Goal: Transaction & Acquisition: Purchase product/service

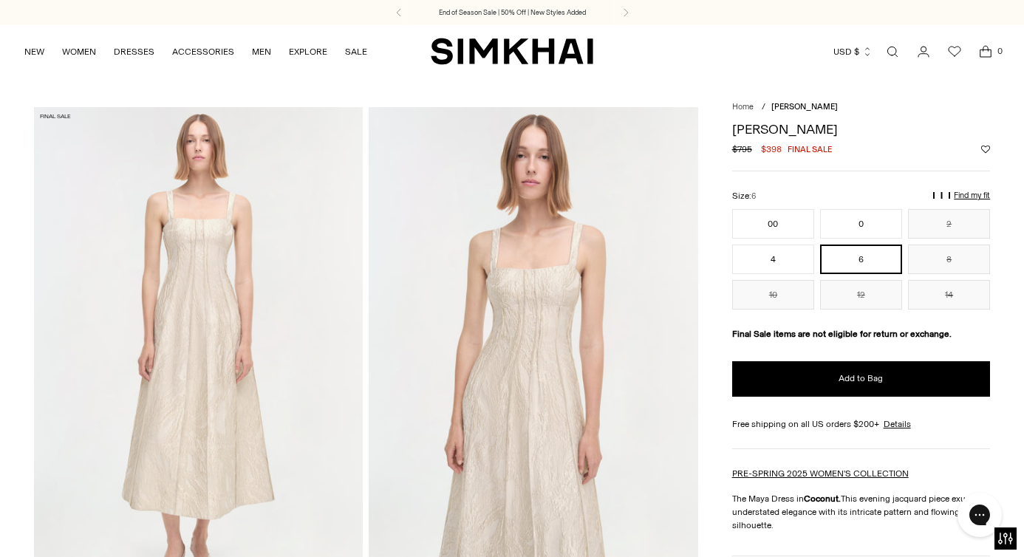
click at [226, 318] on img at bounding box center [199, 354] width 330 height 494
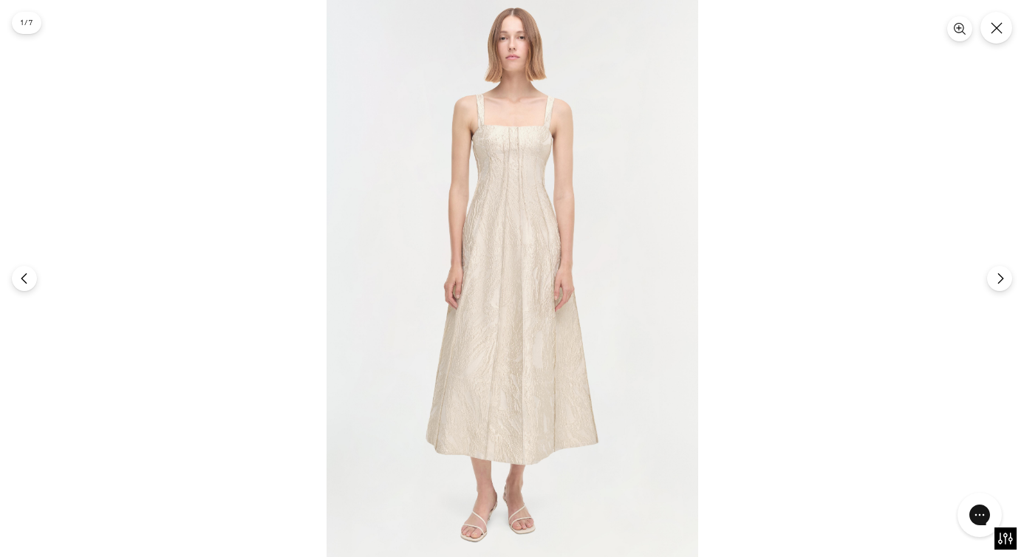
click at [522, 235] on img at bounding box center [513, 278] width 372 height 557
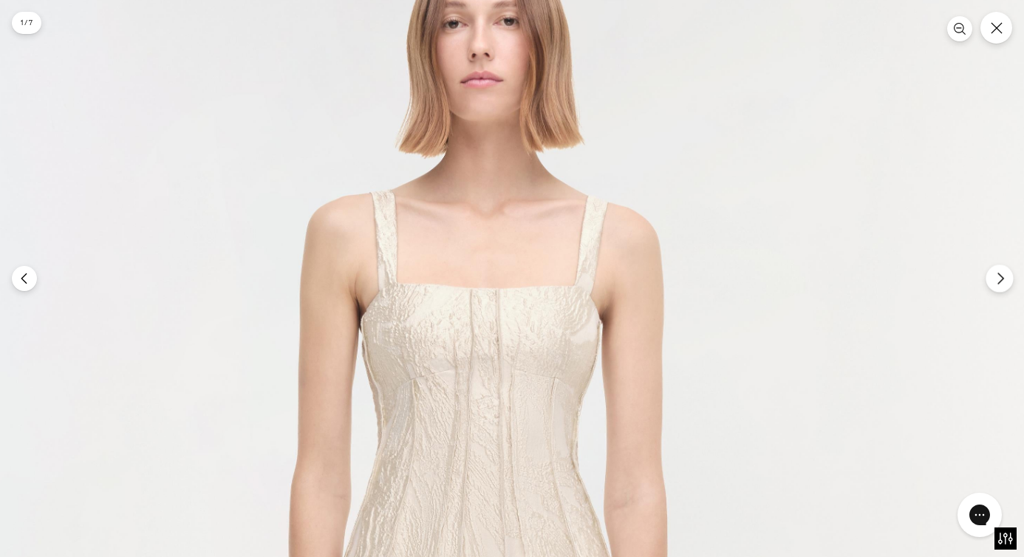
click at [1005, 286] on button "Next" at bounding box center [999, 277] width 27 height 27
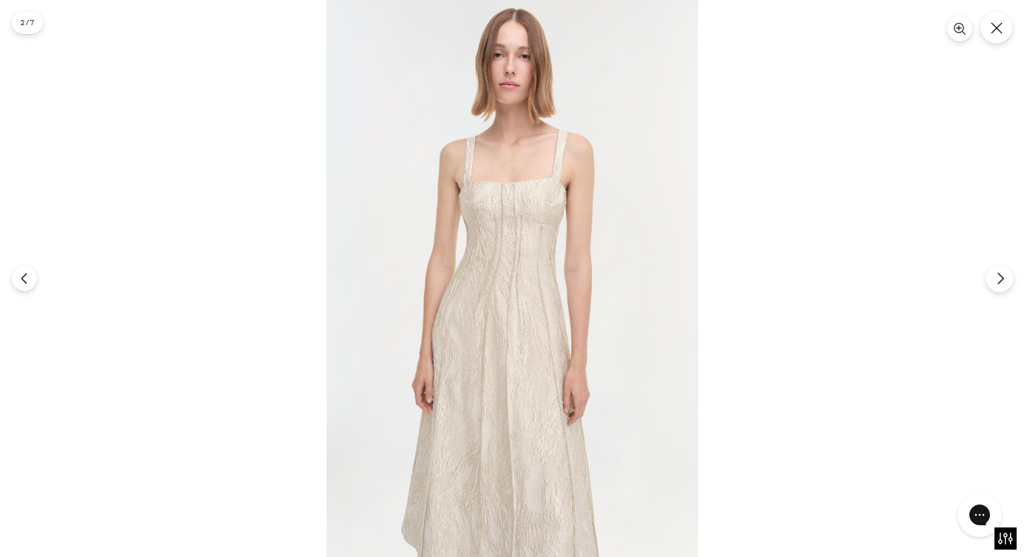
click at [1005, 286] on button "Next" at bounding box center [999, 277] width 27 height 27
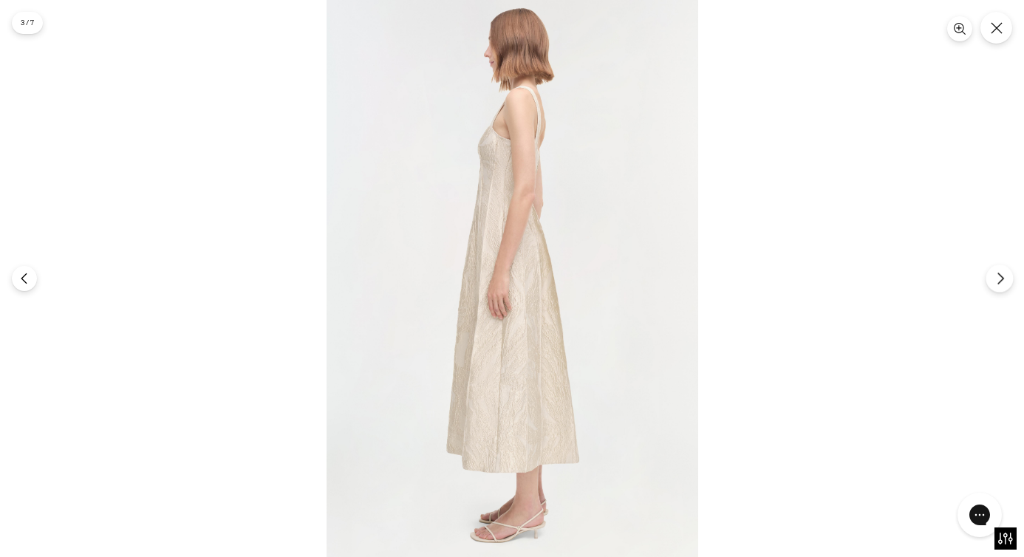
click at [1005, 286] on button "Next" at bounding box center [999, 277] width 27 height 27
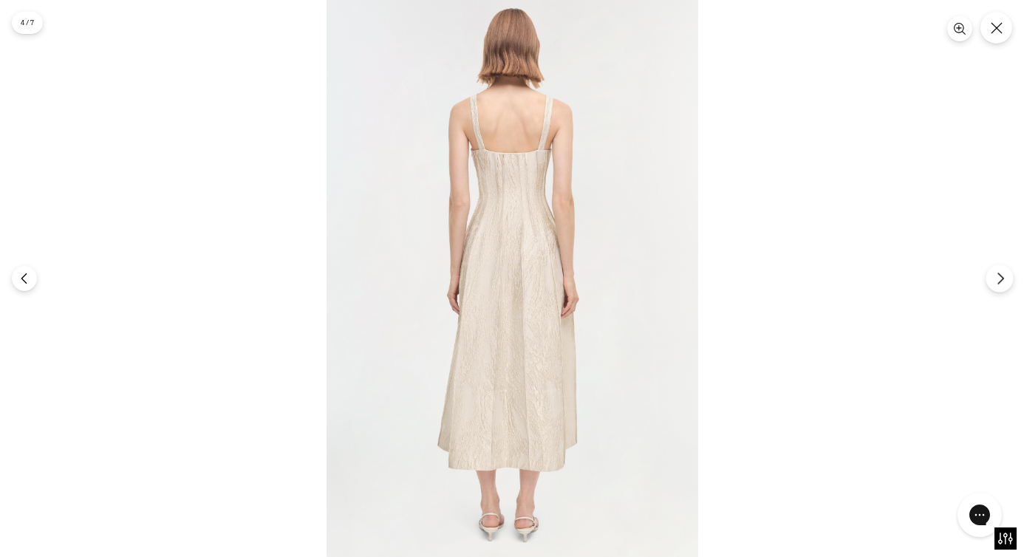
click at [1005, 286] on button "Next" at bounding box center [999, 277] width 27 height 27
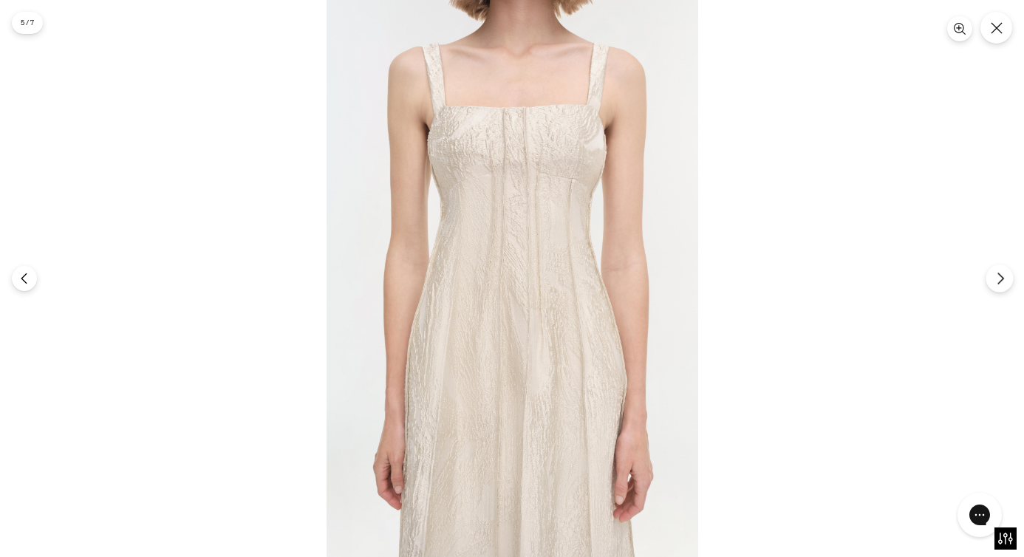
click at [1005, 286] on button "Next" at bounding box center [999, 277] width 27 height 27
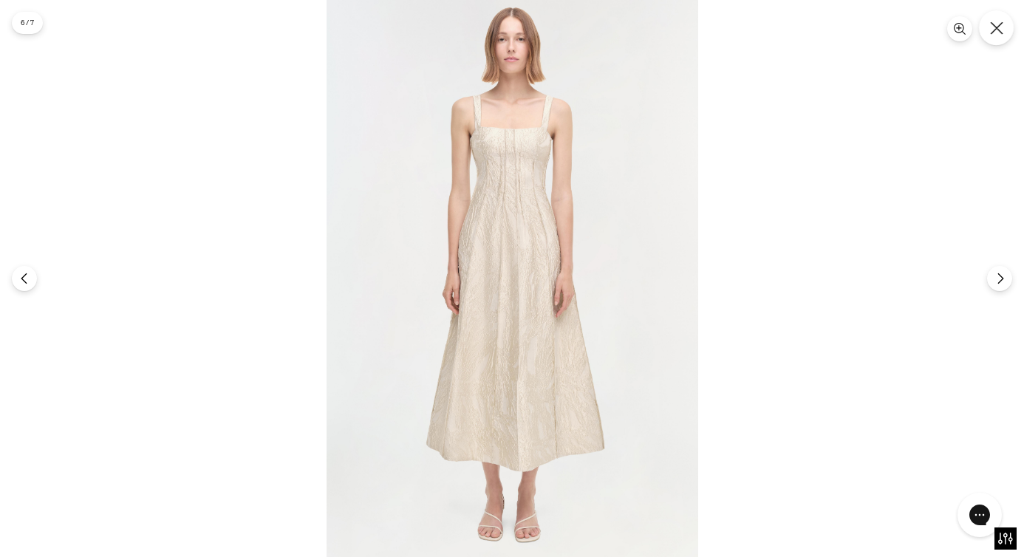
click at [993, 26] on icon "Close" at bounding box center [996, 27] width 13 height 13
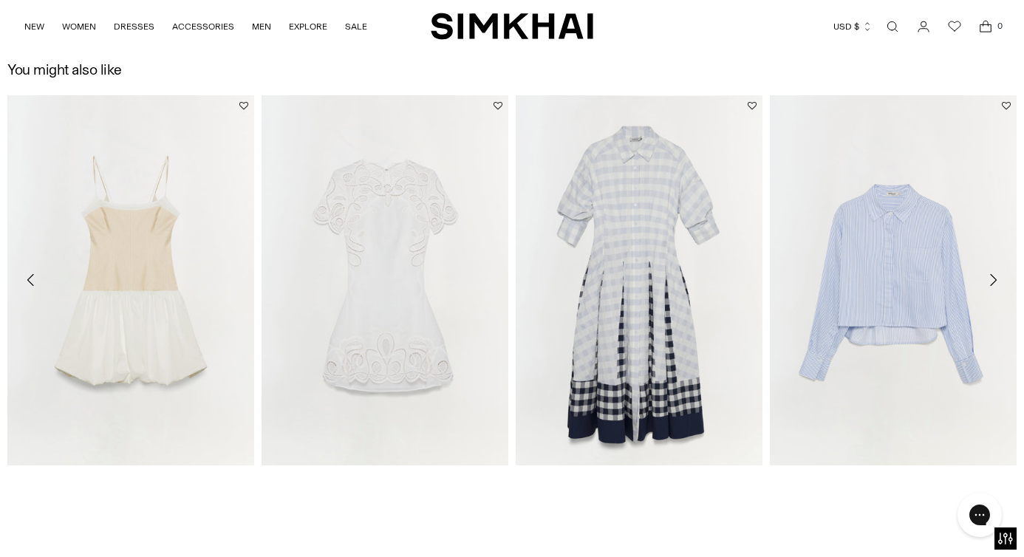
scroll to position [2106, 0]
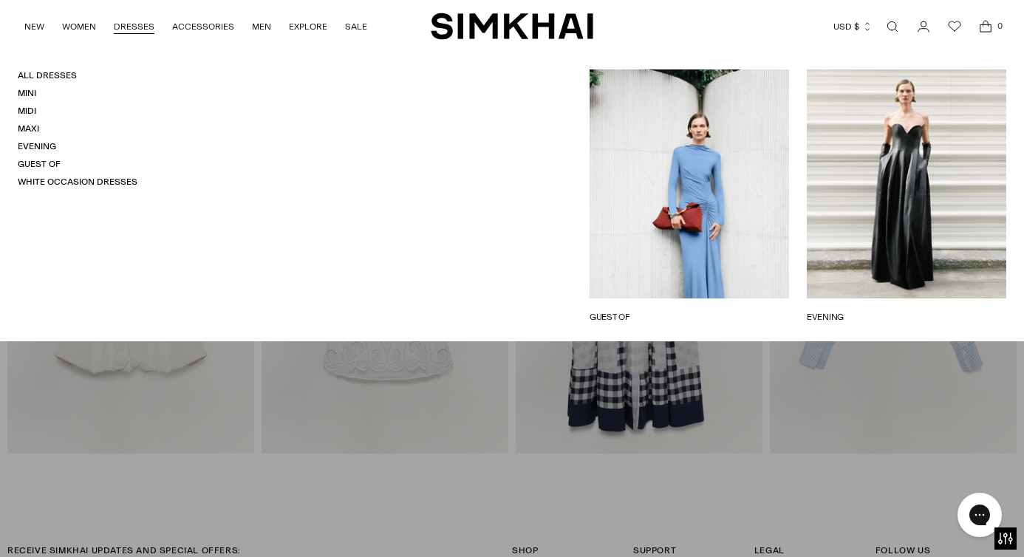
click at [137, 30] on link "DRESSES" at bounding box center [134, 26] width 41 height 33
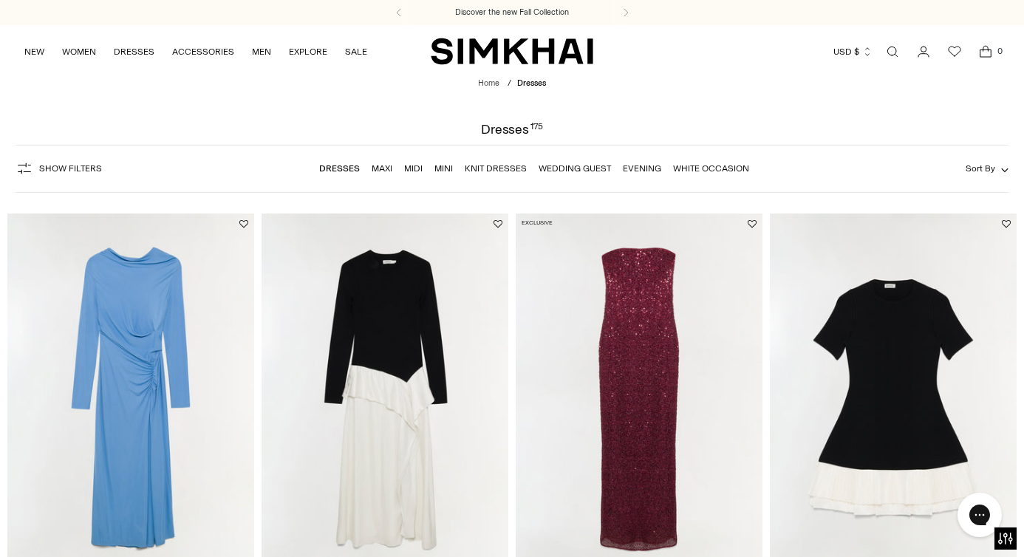
click at [89, 171] on span "Show Filters" at bounding box center [70, 168] width 63 height 10
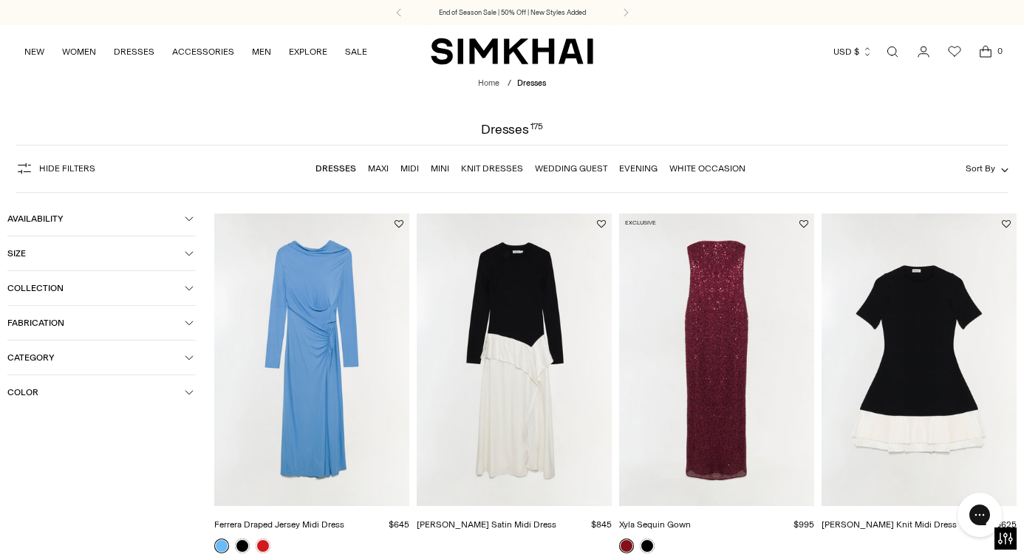
click at [93, 386] on button "Color" at bounding box center [101, 392] width 188 height 34
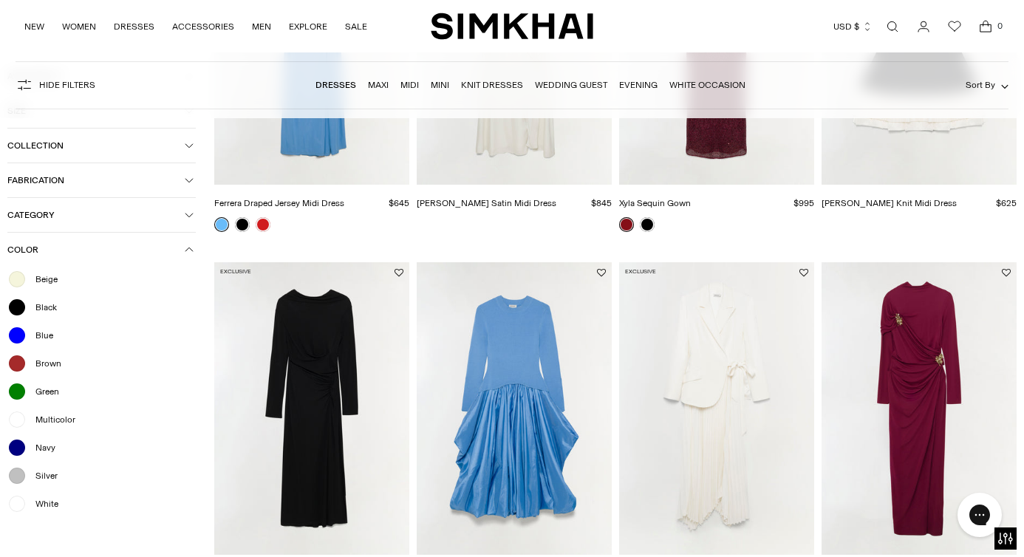
scroll to position [503, 0]
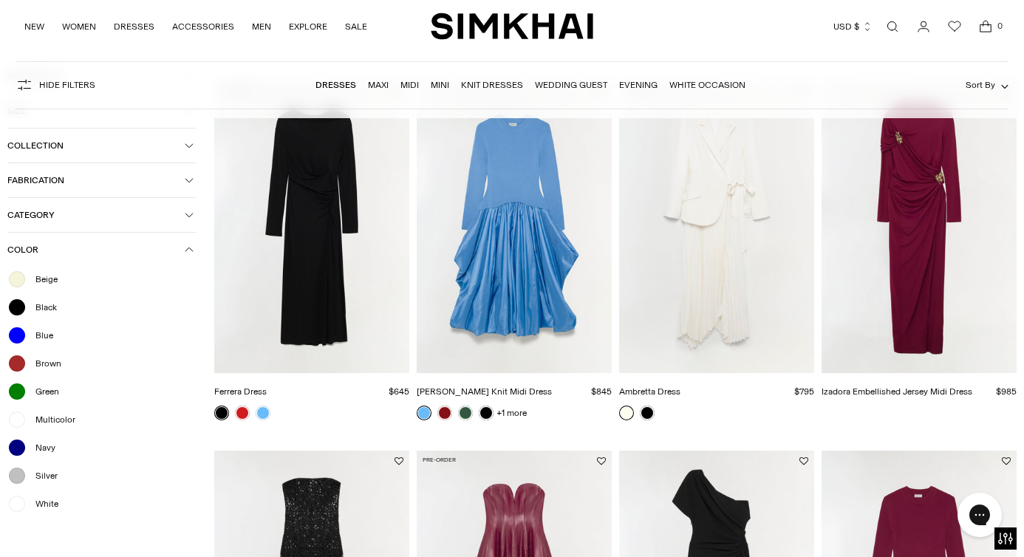
click at [42, 506] on span "White" at bounding box center [43, 503] width 32 height 13
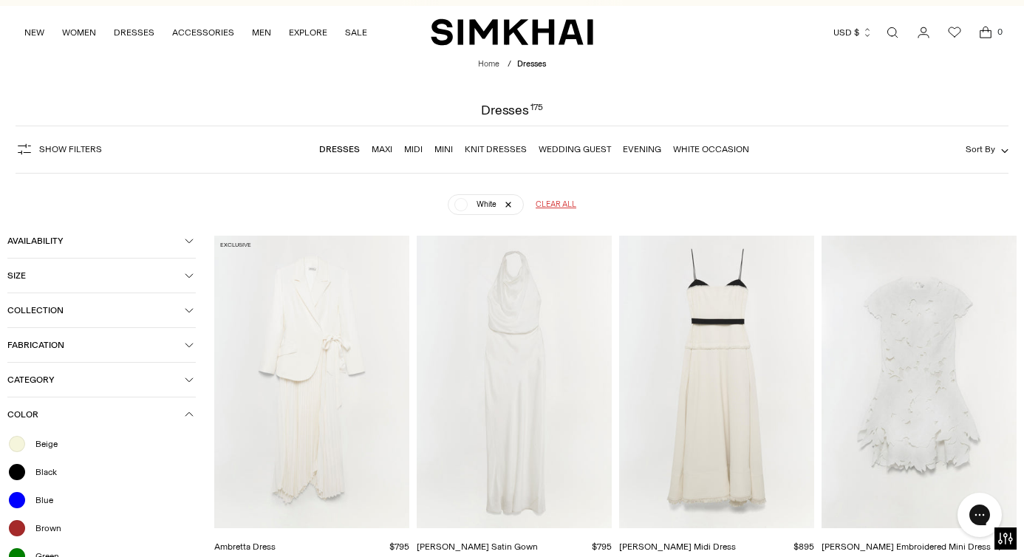
scroll to position [15, 0]
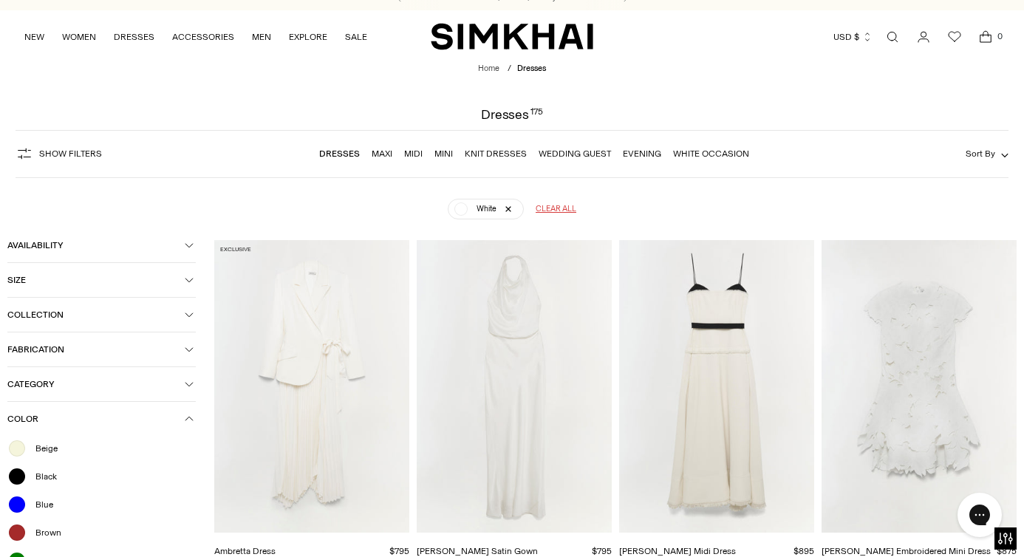
click at [0, 0] on img "Quinlin Midi Dress" at bounding box center [0, 0] width 0 height 0
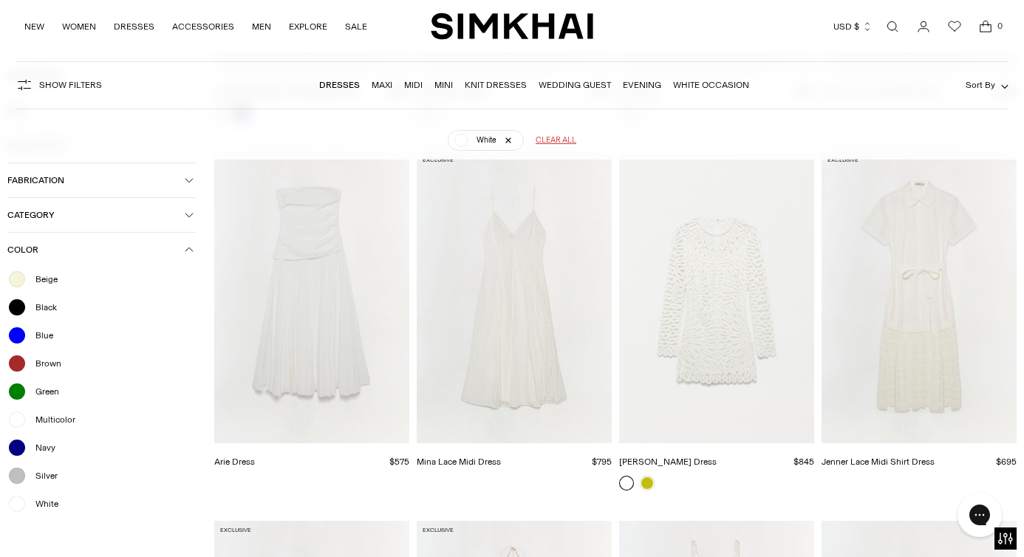
scroll to position [845, 0]
click at [0, 0] on img "Arie Dress" at bounding box center [0, 0] width 0 height 0
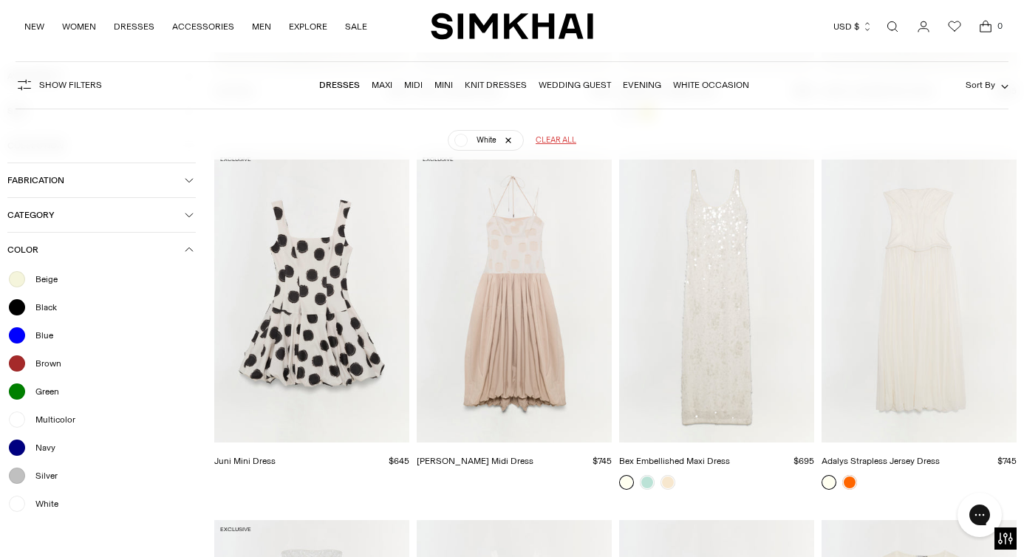
scroll to position [1216, 0]
click at [0, 0] on img "Adalys Strapless Jersey Dress" at bounding box center [0, 0] width 0 height 0
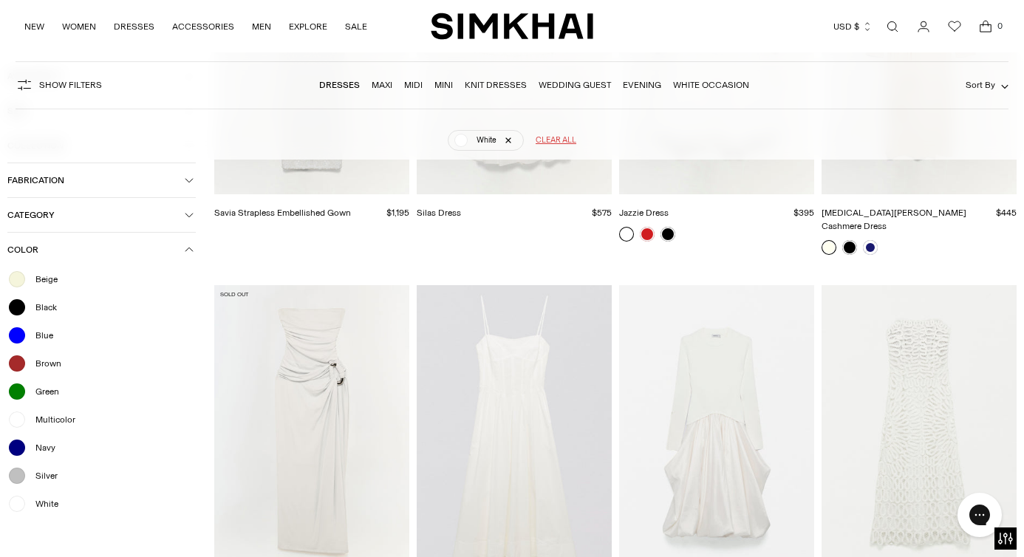
scroll to position [1918, 0]
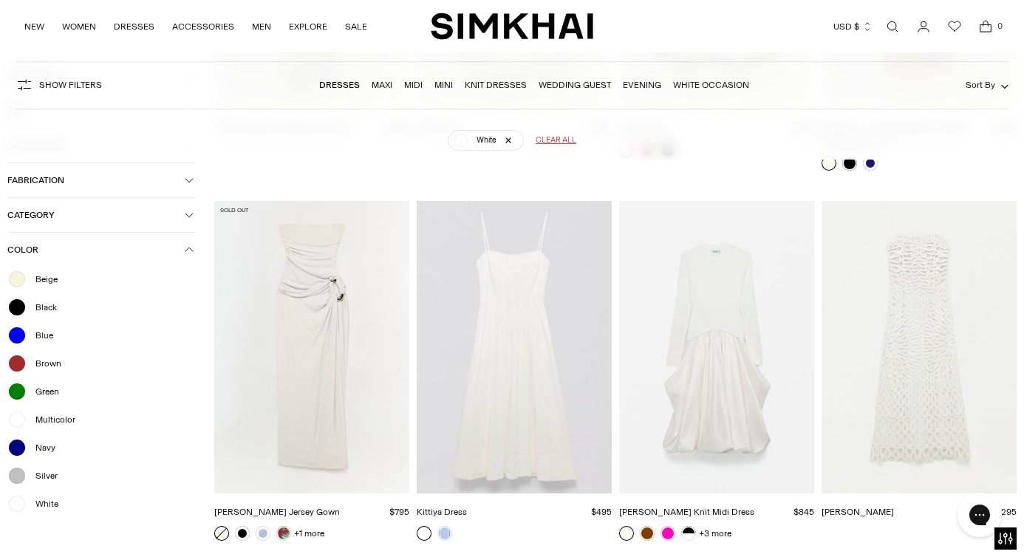
click at [0, 0] on img "Kenlie Taffeta Knit Midi Dress" at bounding box center [0, 0] width 0 height 0
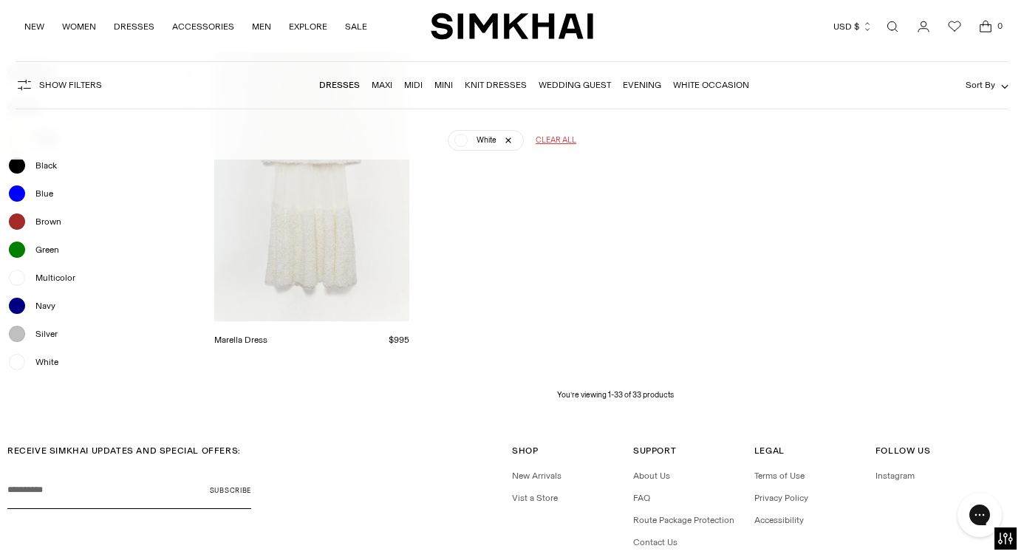
scroll to position [3200, 0]
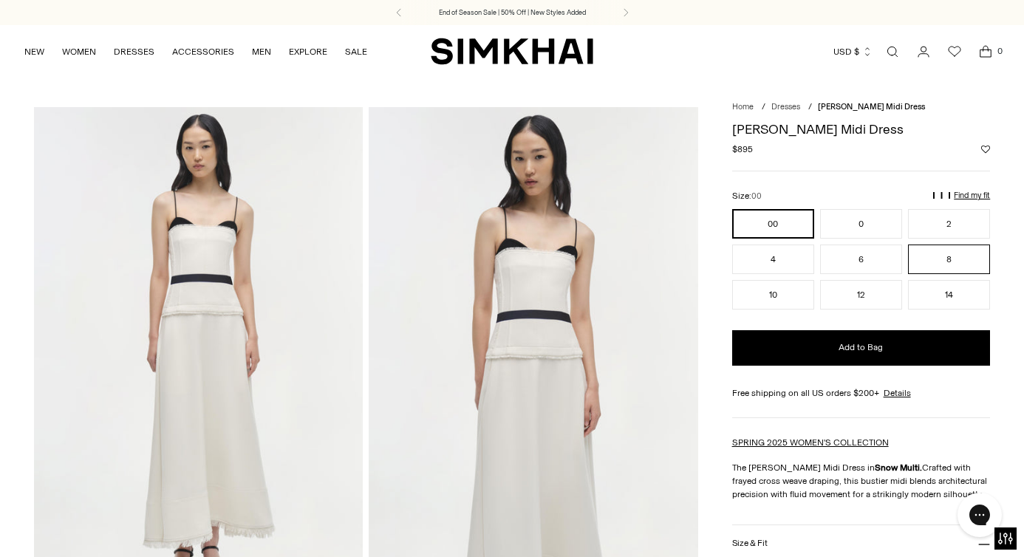
click at [949, 255] on button "8" at bounding box center [949, 260] width 82 height 30
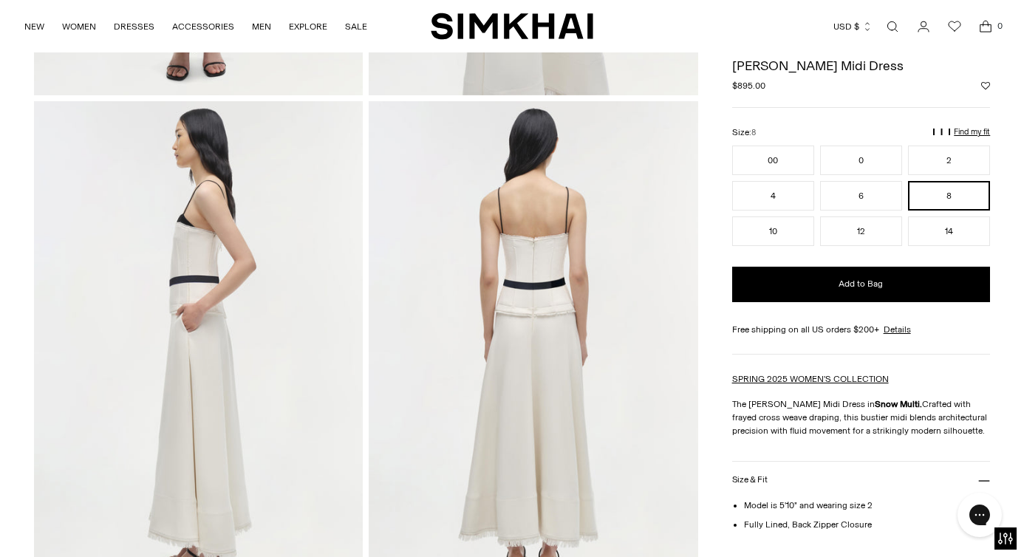
scroll to position [21, 0]
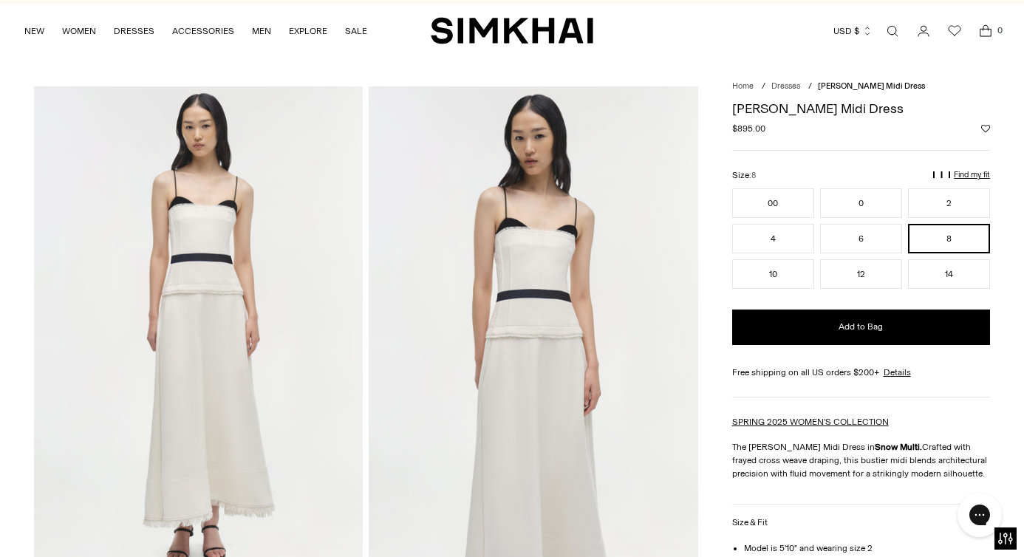
click at [312, 276] on img at bounding box center [199, 333] width 330 height 494
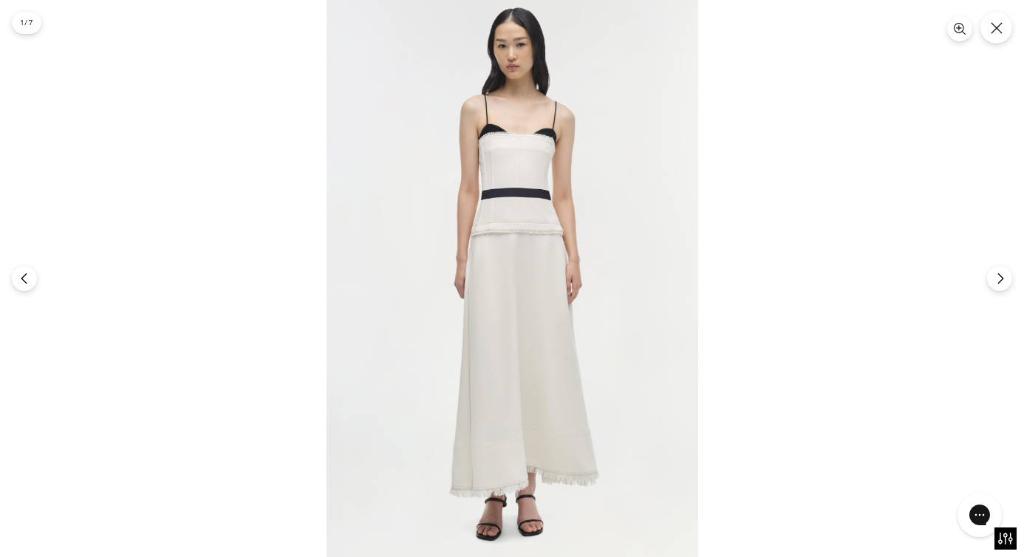
click at [537, 246] on img at bounding box center [513, 278] width 372 height 557
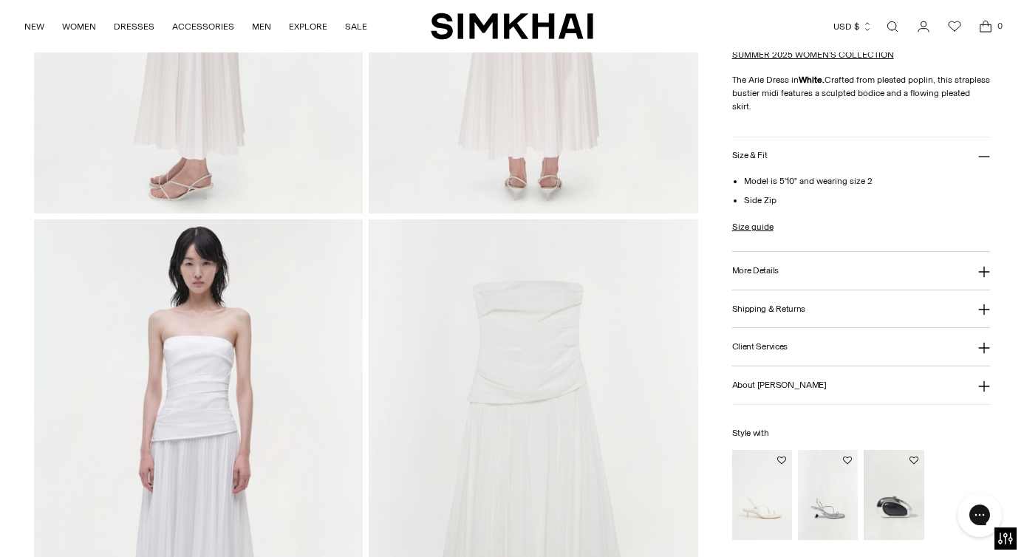
scroll to position [1008, 0]
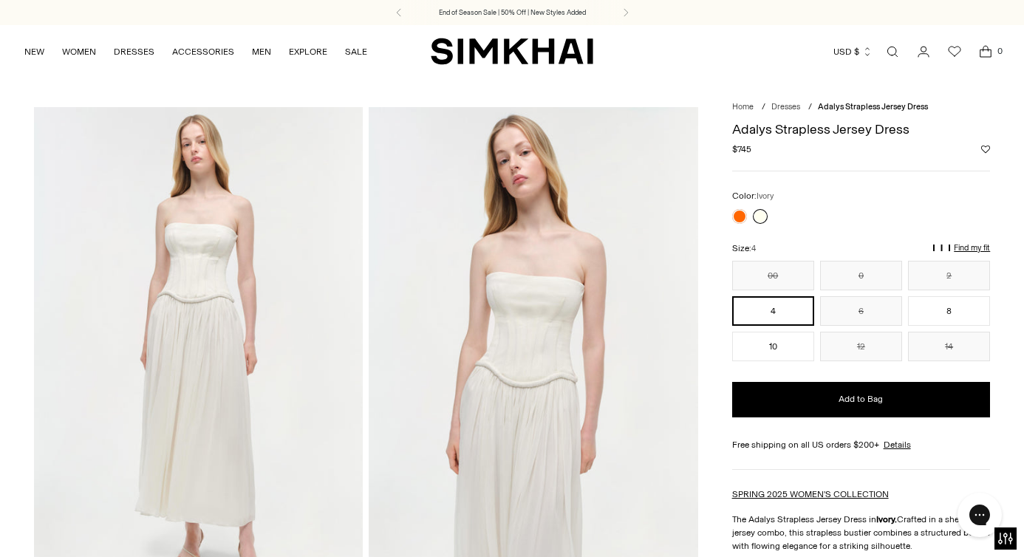
click at [301, 250] on img at bounding box center [199, 354] width 330 height 494
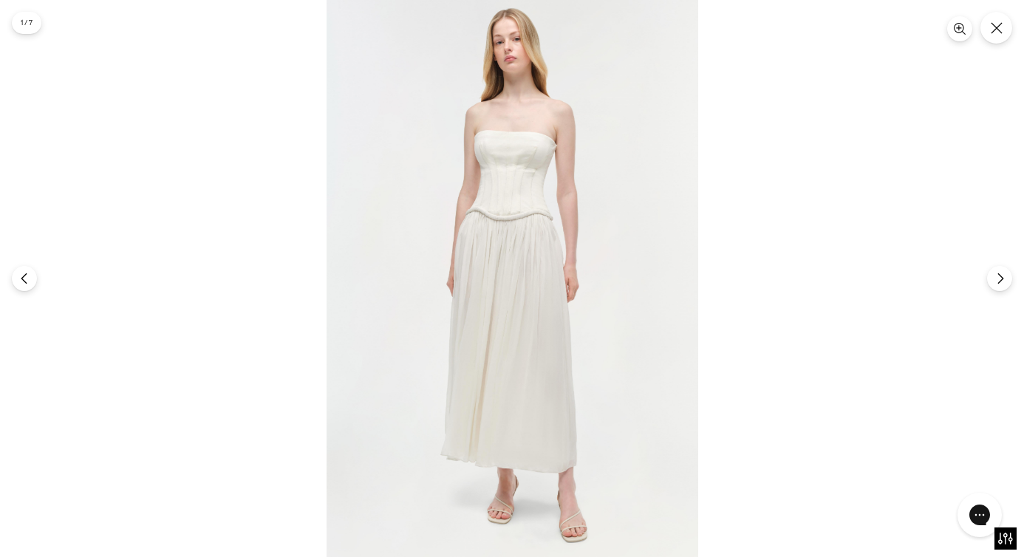
click at [665, 288] on img at bounding box center [513, 278] width 372 height 557
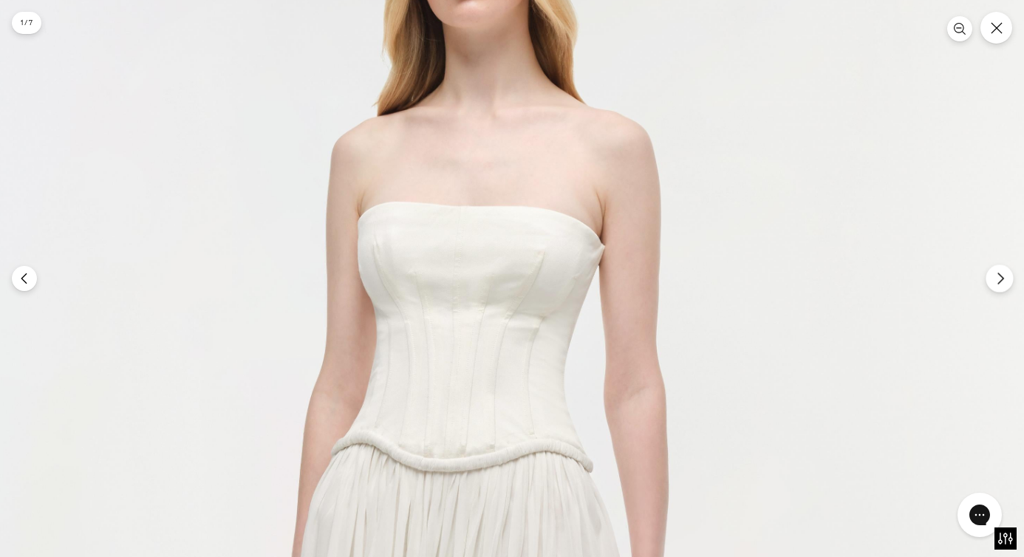
click at [1000, 290] on button "Next" at bounding box center [999, 277] width 27 height 27
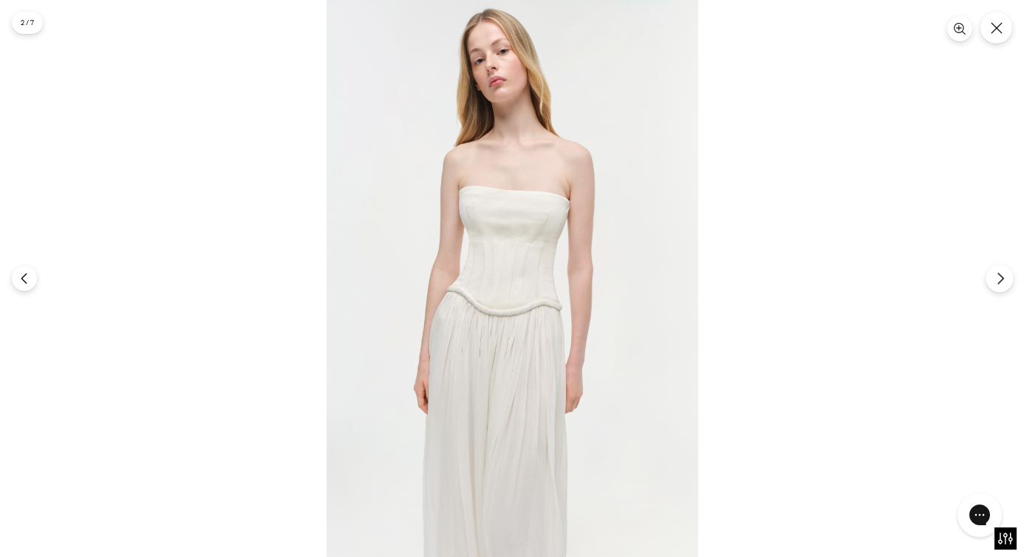
click at [1000, 290] on button "Next" at bounding box center [999, 277] width 27 height 27
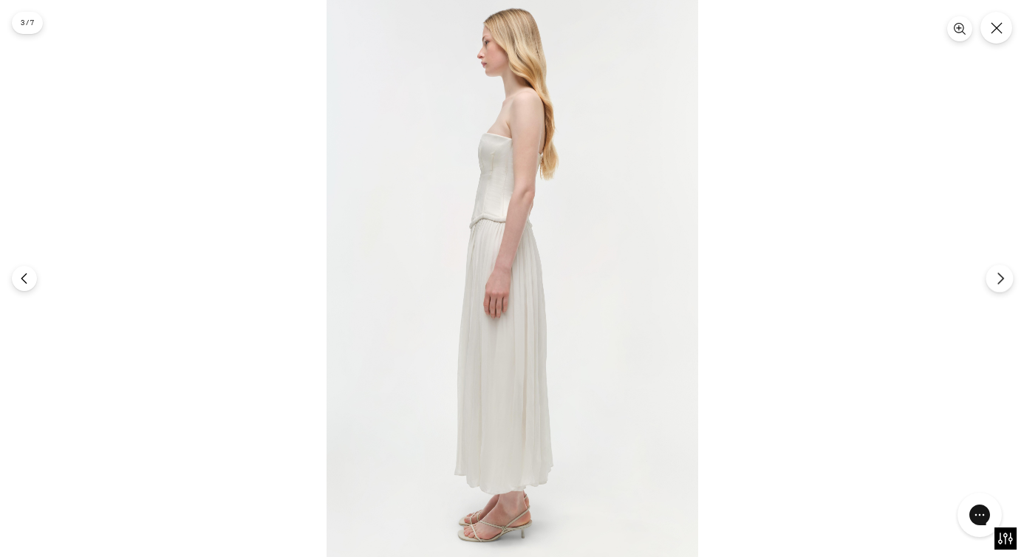
click at [1000, 290] on button "Next" at bounding box center [999, 277] width 27 height 27
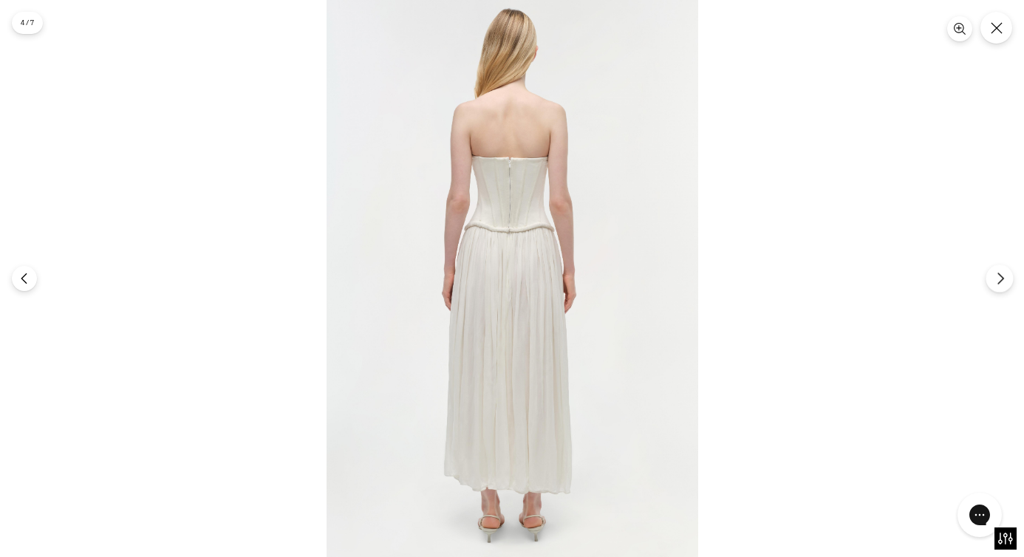
click at [1000, 290] on button "Next" at bounding box center [999, 277] width 27 height 27
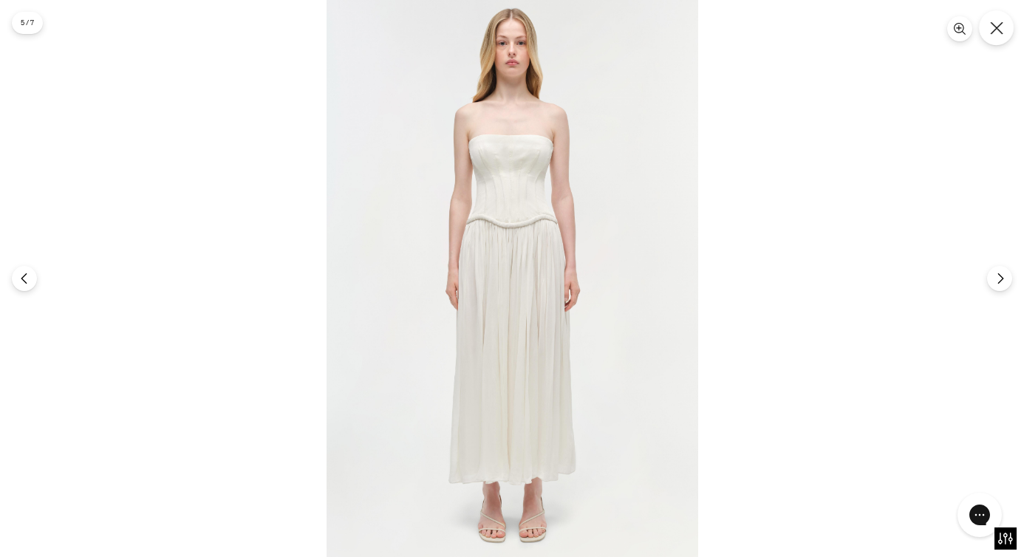
click at [1001, 30] on icon "Close" at bounding box center [996, 27] width 13 height 13
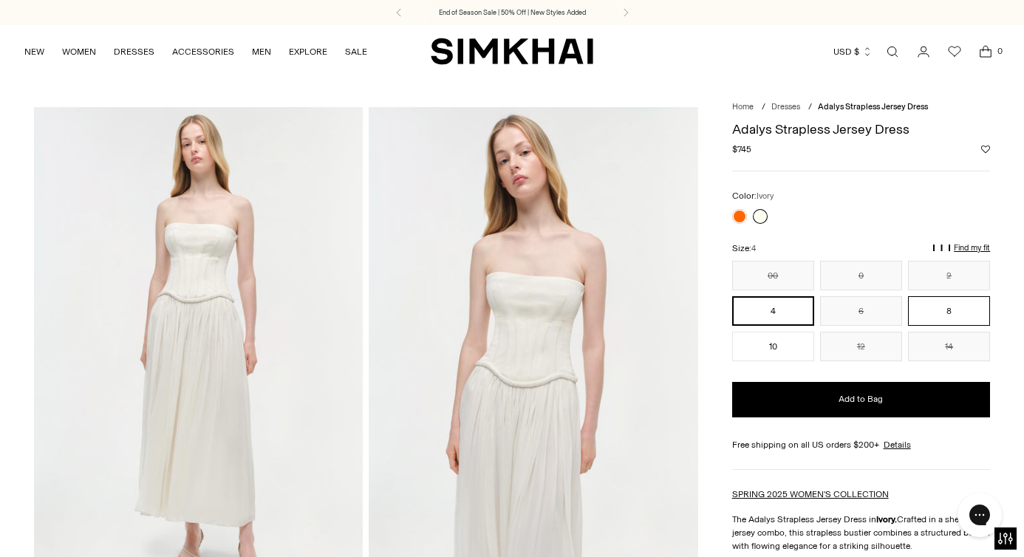
click at [937, 310] on button "8" at bounding box center [949, 311] width 82 height 30
